Goal: Task Accomplishment & Management: Use online tool/utility

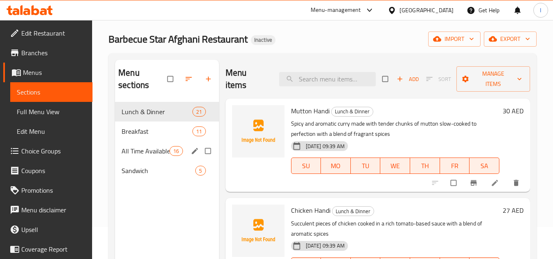
scroll to position [41, 0]
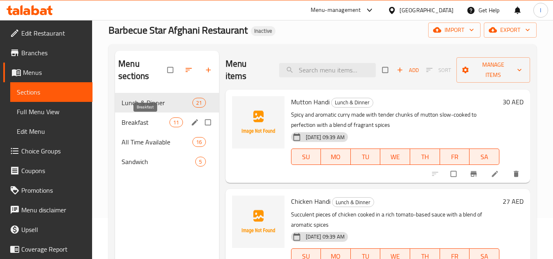
click at [149, 118] on span "Breakfast" at bounding box center [146, 122] width 48 height 10
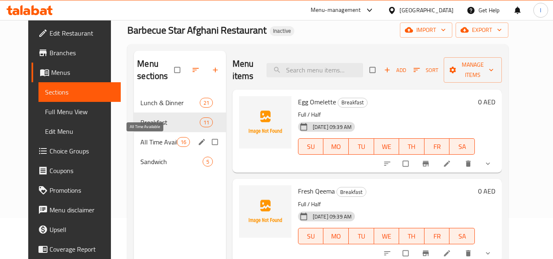
click at [157, 143] on span "All Time Available" at bounding box center [158, 142] width 36 height 10
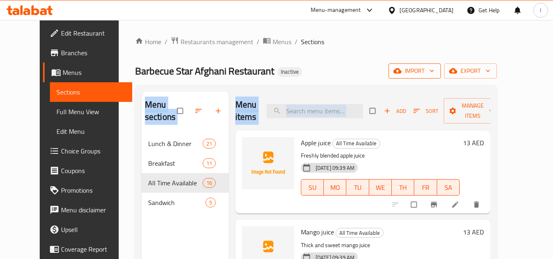
click at [458, 76] on div "Home / Restaurants management / Menus / Sections Barbecue Star Afghani Restaura…" at bounding box center [316, 196] width 362 height 321
click at [441, 77] on button "import" at bounding box center [414, 70] width 52 height 15
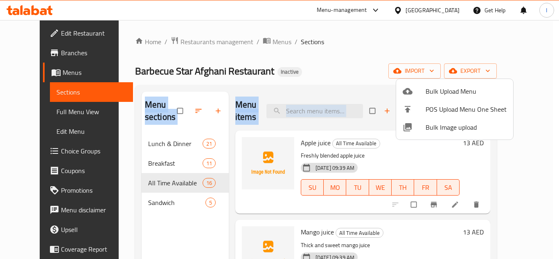
click at [444, 92] on span "Bulk Upload Menu" at bounding box center [466, 91] width 81 height 10
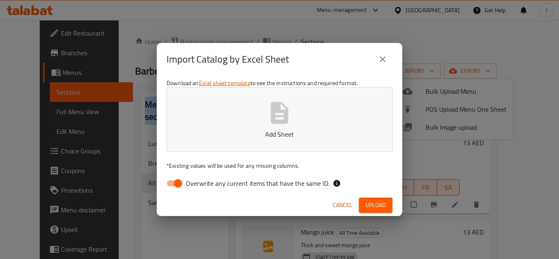
click at [178, 185] on input "Overwrite any current items that have the same ID." at bounding box center [178, 184] width 47 height 16
checkbox input "false"
click at [371, 203] on span "Upload" at bounding box center [376, 205] width 20 height 10
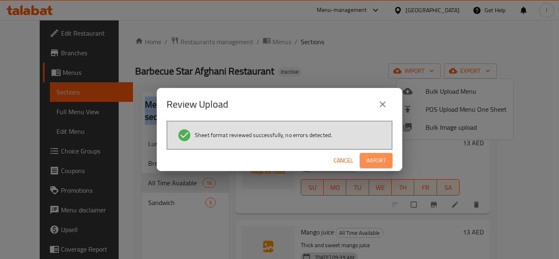
click at [370, 165] on span "Import" at bounding box center [376, 161] width 20 height 10
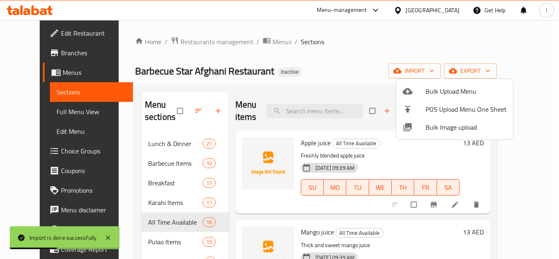
click at [331, 58] on div at bounding box center [279, 129] width 559 height 259
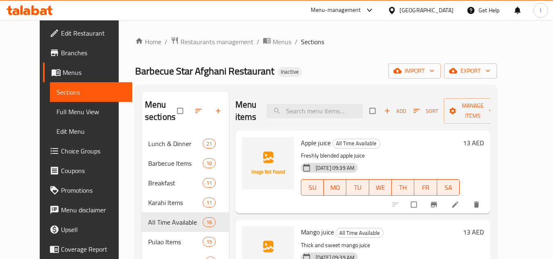
click at [68, 109] on span "Full Menu View" at bounding box center [90, 112] width 69 height 10
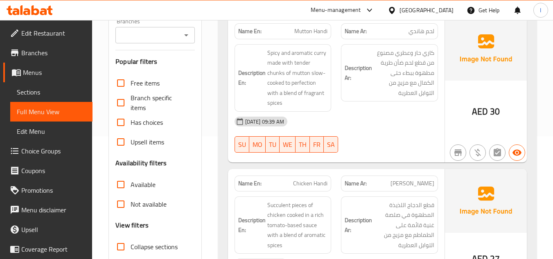
scroll to position [246, 0]
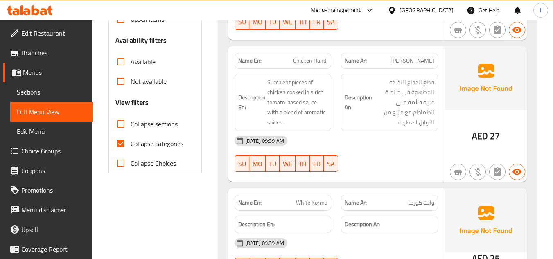
click at [136, 130] on label "Collapse sections" at bounding box center [144, 124] width 67 height 20
click at [114, 127] on input "Collapse sections" at bounding box center [121, 124] width 20 height 20
checkbox input "true"
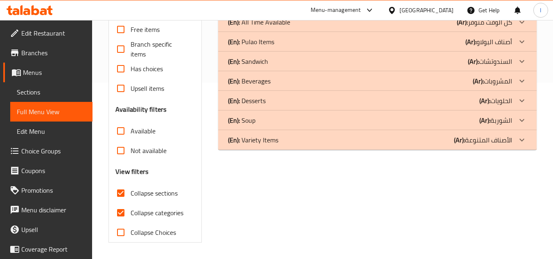
click at [210, 126] on div "Filter Branches Branches Popular filters Free items Branch specific items Has c…" at bounding box center [158, 88] width 109 height 319
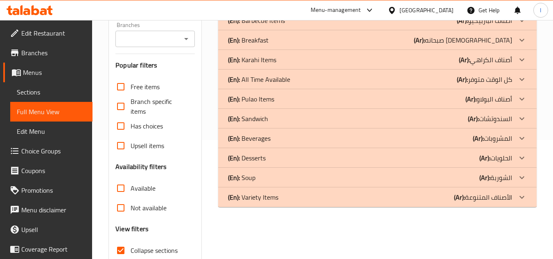
scroll to position [0, 0]
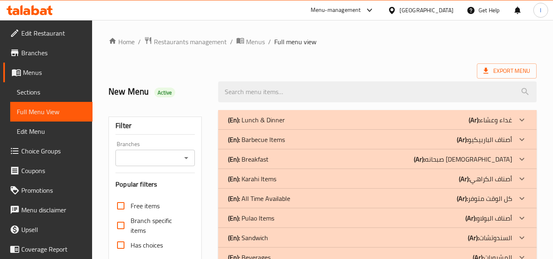
click at [289, 125] on div "(En): Barbecue Items (Ar): أصناف الباربيكيو" at bounding box center [370, 120] width 284 height 10
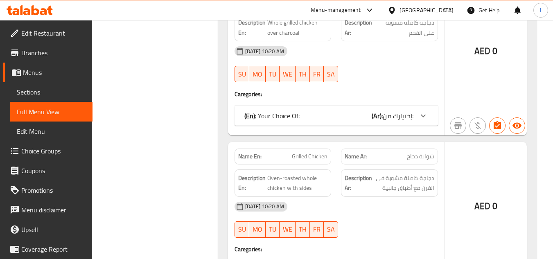
scroll to position [1324, 0]
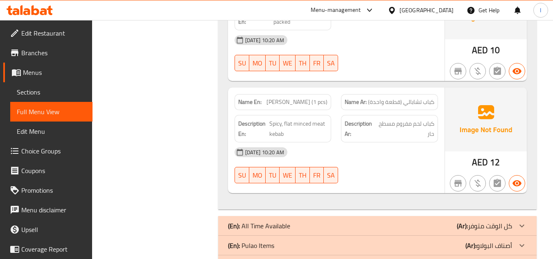
scroll to position [2826, 0]
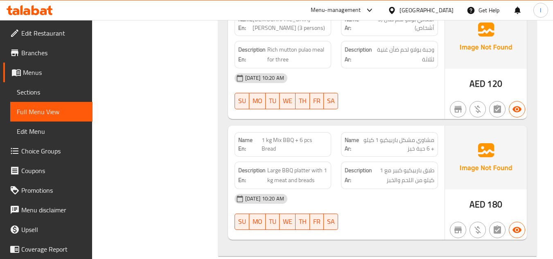
scroll to position [4646, 0]
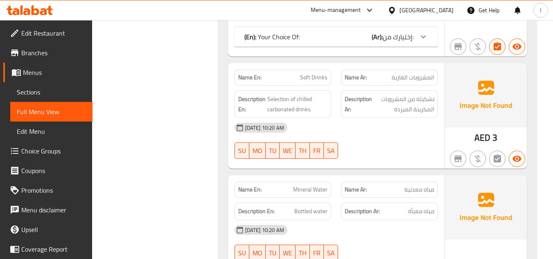
scroll to position [5306, 0]
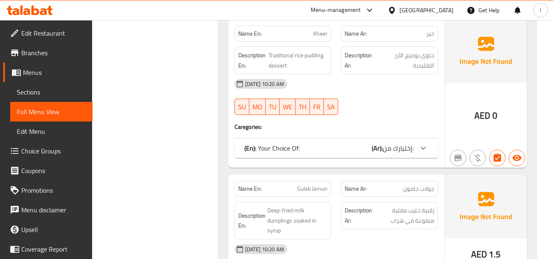
scroll to position [5610, 0]
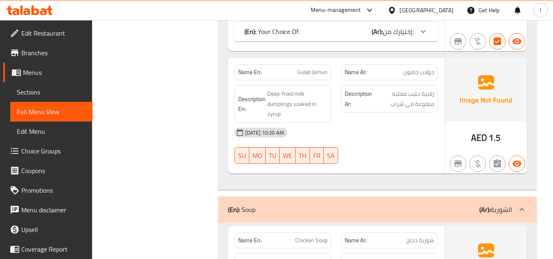
scroll to position [5748, 0]
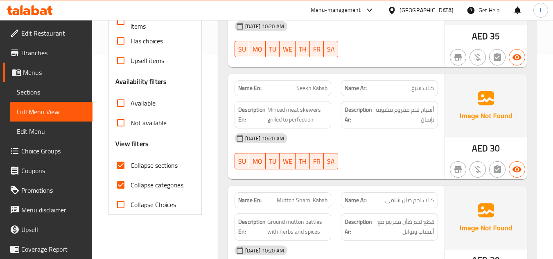
scroll to position [205, 0]
click at [140, 181] on span "Collapse categories" at bounding box center [157, 185] width 53 height 10
click at [131, 181] on input "Collapse categories" at bounding box center [121, 185] width 20 height 20
checkbox input "false"
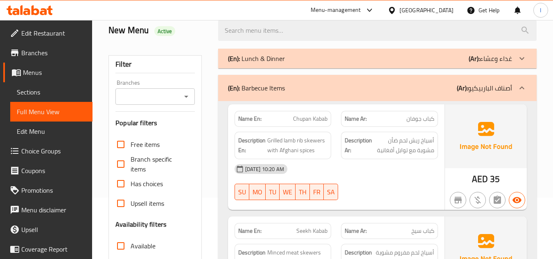
scroll to position [0, 0]
